Goal: Information Seeking & Learning: Learn about a topic

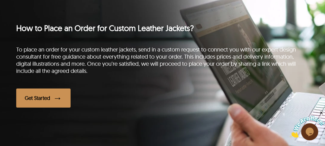
scroll to position [776, 0]
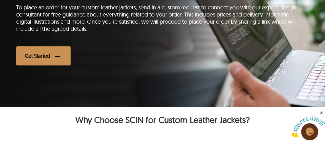
click at [43, 55] on div "Get Started" at bounding box center [43, 55] width 54 height 19
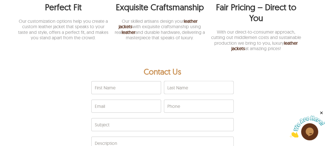
scroll to position [934, 0]
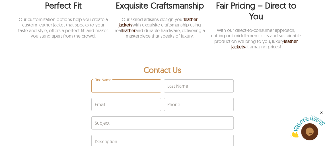
click at [122, 91] on input "First Name" at bounding box center [126, 86] width 69 height 13
type input "*****"
click at [177, 92] on input "Last Name" at bounding box center [198, 86] width 69 height 13
type input "****"
click at [135, 107] on input "Email" at bounding box center [126, 104] width 69 height 13
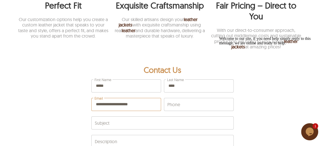
type input "**********"
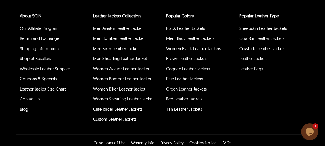
scroll to position [1195, 0]
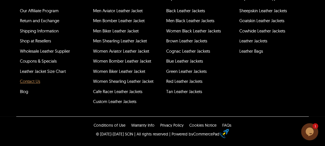
click at [34, 83] on link "Contact Us" at bounding box center [30, 81] width 20 height 5
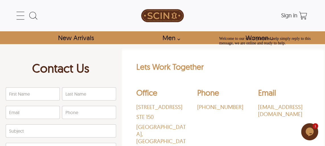
click at [155, 13] on img at bounding box center [162, 16] width 43 height 26
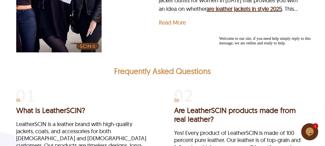
scroll to position [2298, 0]
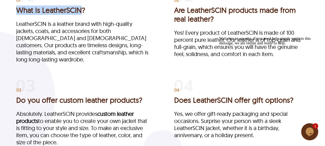
drag, startPoint x: 17, startPoint y: 29, endPoint x: 79, endPoint y: 30, distance: 62.3
click at [79, 15] on h3 "What is LeatherSCIN?" at bounding box center [83, 10] width 135 height 9
copy h3 "What is LeatherSCIN"
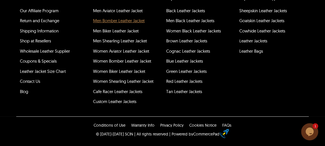
scroll to position [3053, 0]
click at [41, 13] on link "Our Affiliate Program" at bounding box center [39, 10] width 39 height 5
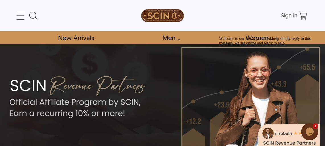
click at [269, 36] on div "Welcome to our site, if you need help simply reply to this message, we are onli…" at bounding box center [270, 40] width 102 height 9
click at [18, 16] on icon at bounding box center [20, 15] width 11 height 11
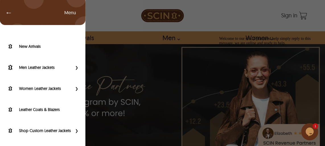
scroll to position [103, 0]
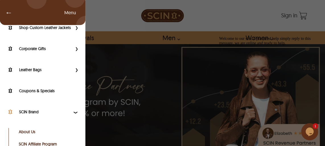
click at [34, 115] on label "SCIN Brand" at bounding box center [45, 112] width 53 height 6
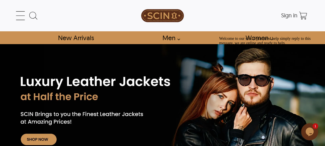
click at [13, 14] on div "← Menu New Arrivals Men Leather Jackets Aviator Leather Jackets Bomber Leather …" at bounding box center [162, 22] width 325 height 44
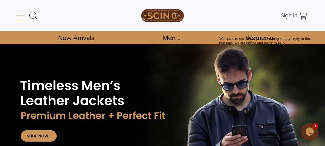
click at [19, 17] on icon at bounding box center [20, 15] width 11 height 11
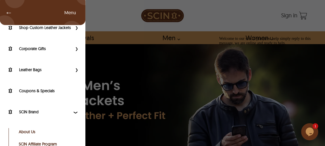
scroll to position [143, 0]
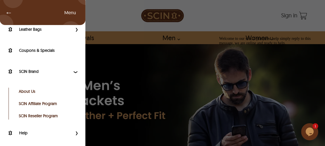
click at [26, 94] on link "About Us" at bounding box center [47, 91] width 57 height 6
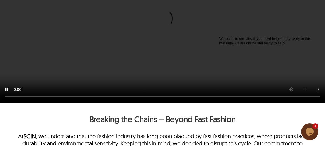
scroll to position [392, 0]
